Goal: Information Seeking & Learning: Learn about a topic

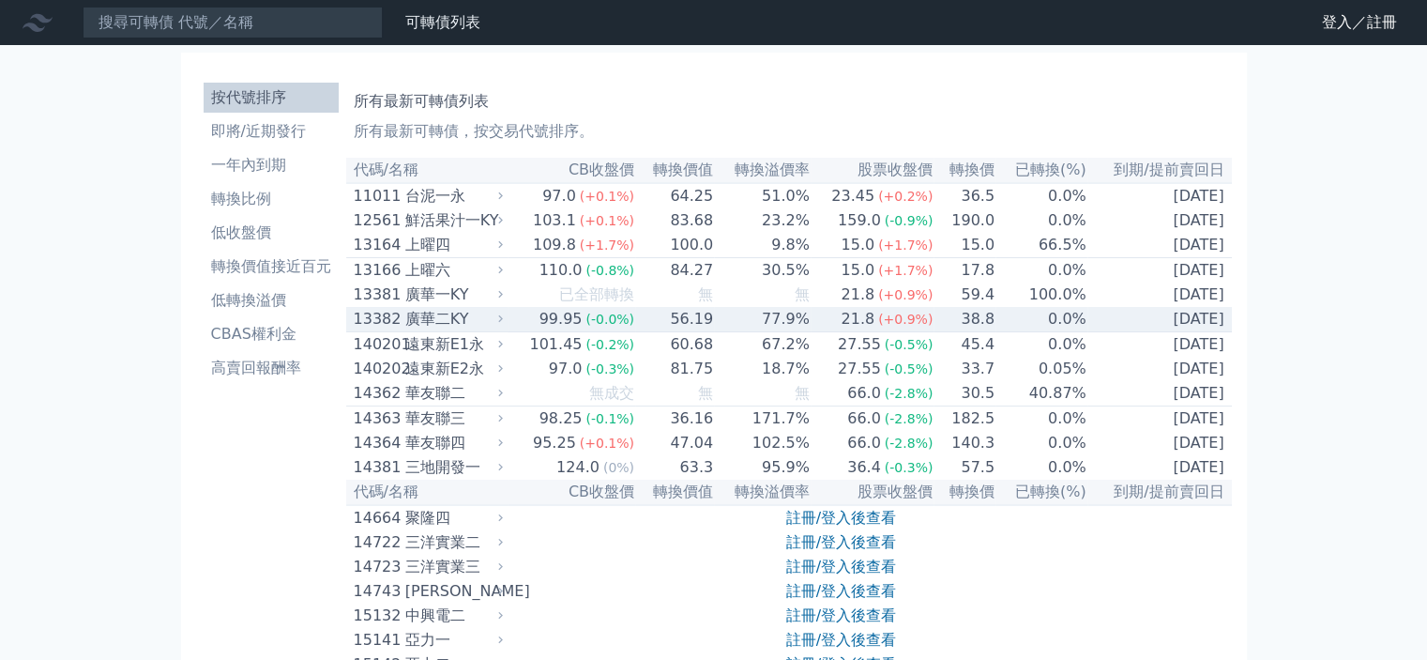
scroll to position [188, 0]
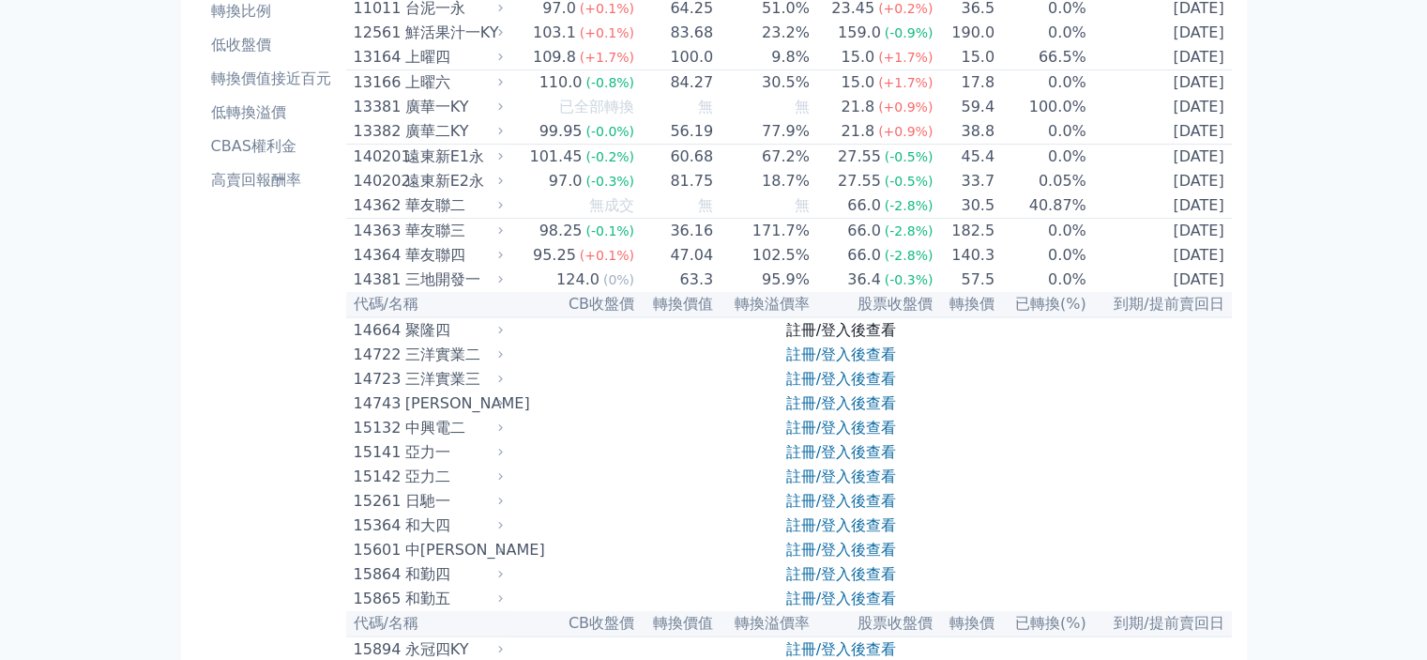
click at [805, 339] on link "註冊/登入後查看" at bounding box center [841, 330] width 110 height 18
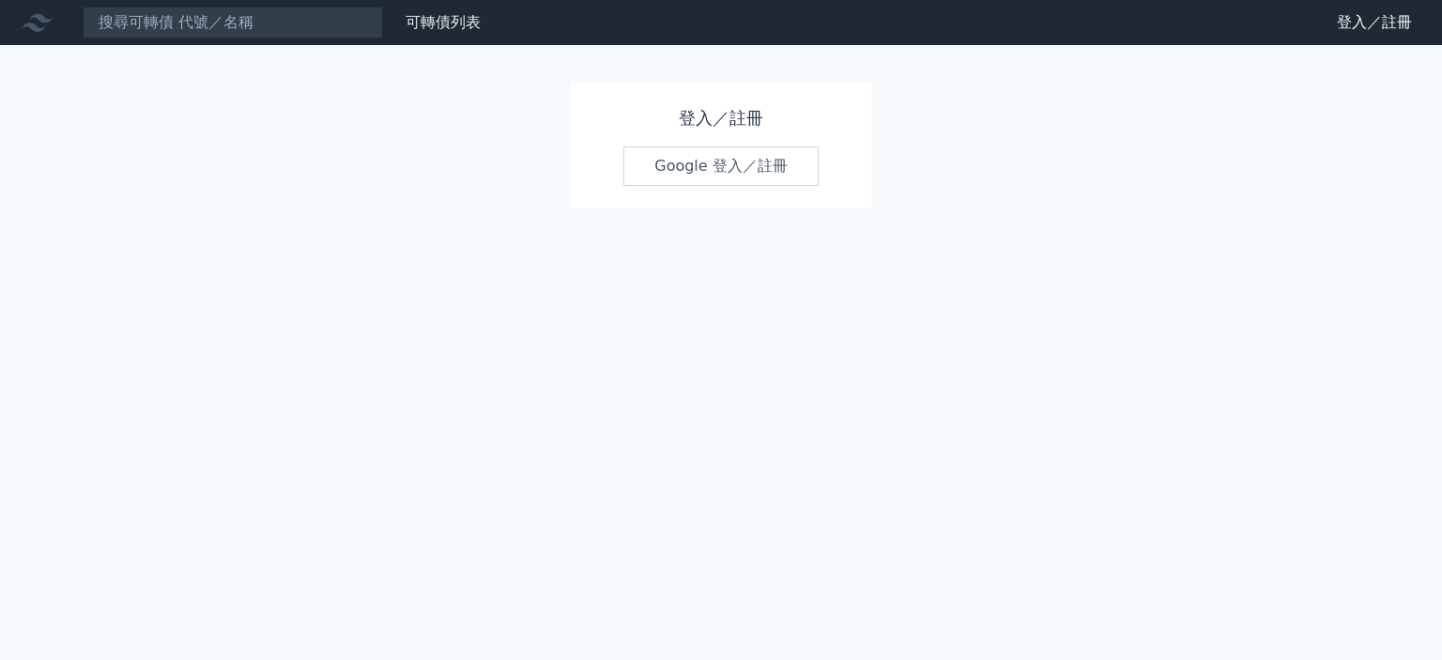
click at [709, 171] on link "Google 登入／註冊" at bounding box center [720, 165] width 195 height 39
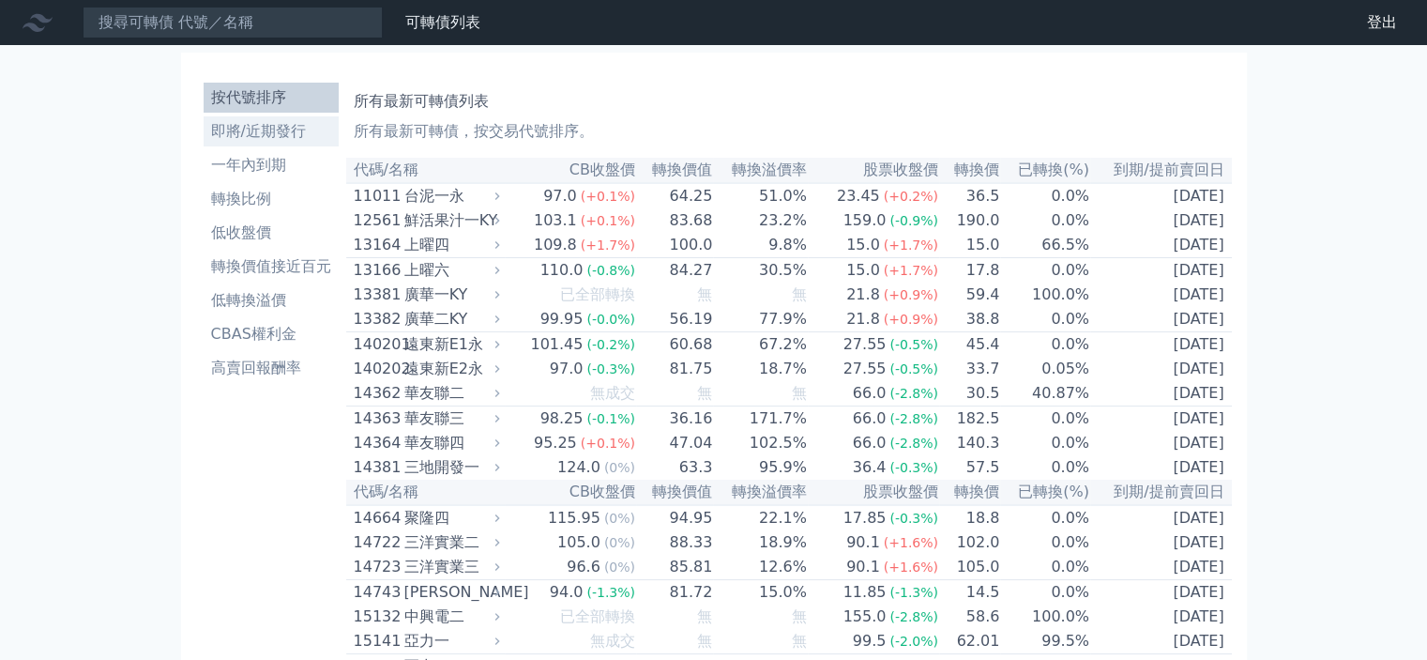
click at [303, 137] on li "即將/近期發行" at bounding box center [271, 131] width 135 height 23
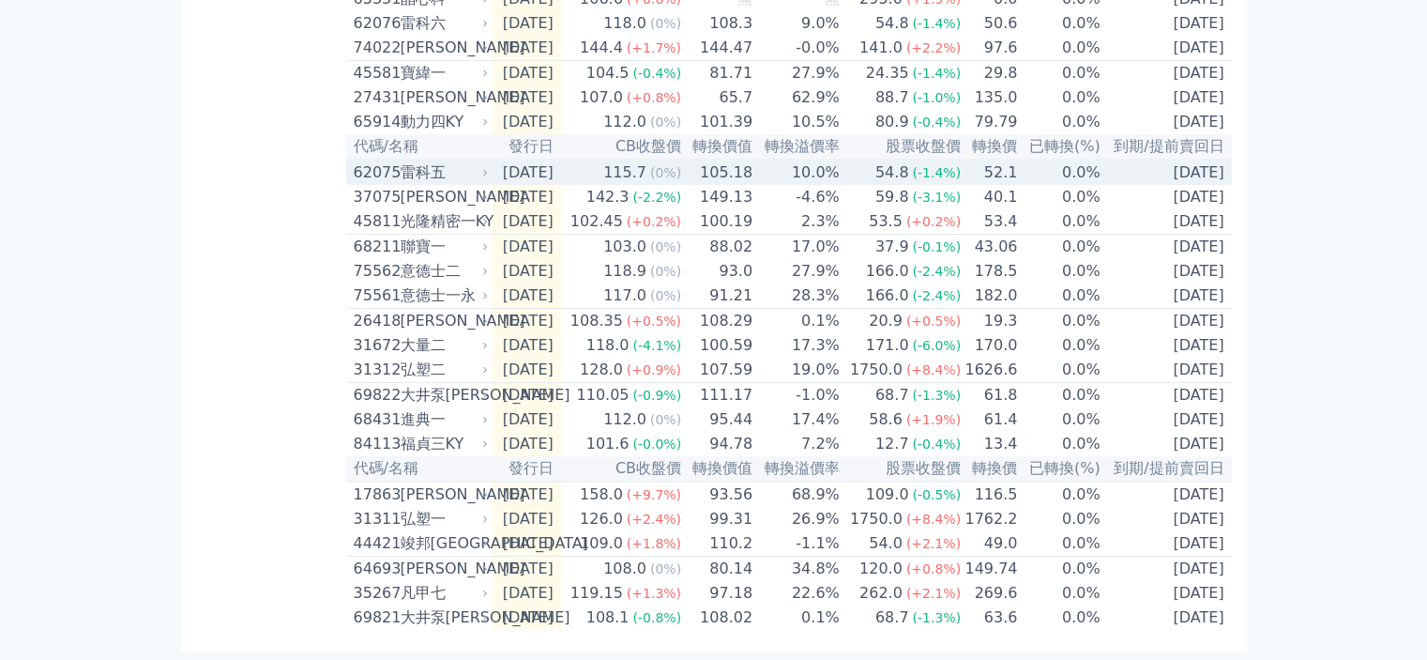
scroll to position [750, 0]
